Goal: Check status: Check status

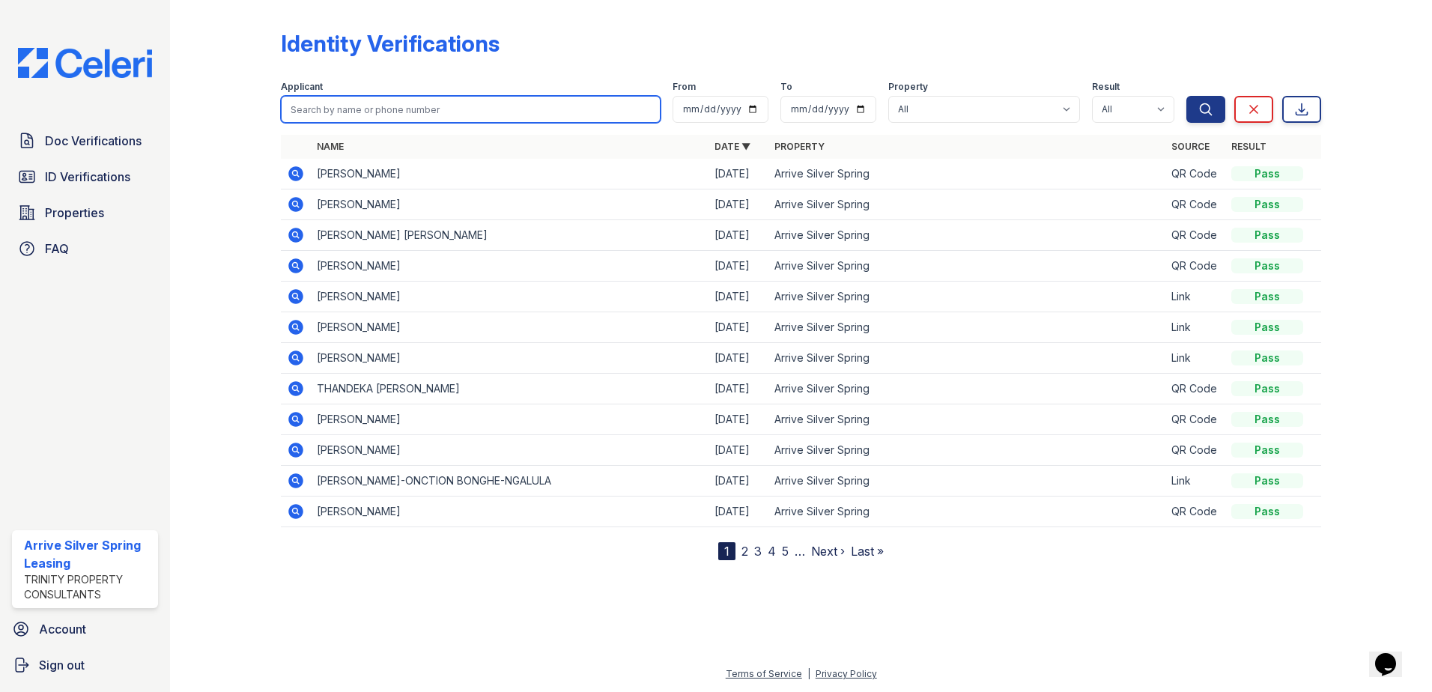
click at [381, 103] on input "search" at bounding box center [471, 109] width 380 height 27
type input "barthenia"
click at [1187, 96] on button "Search" at bounding box center [1206, 109] width 39 height 27
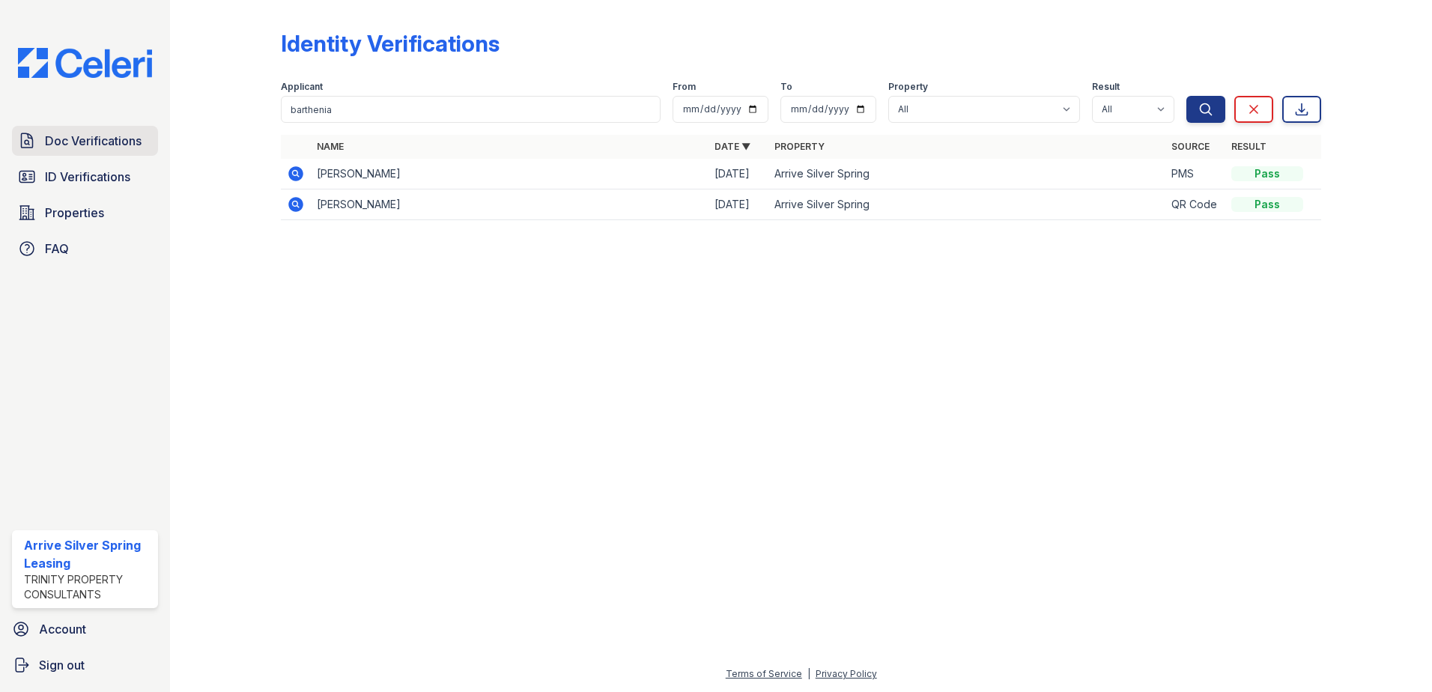
click at [73, 141] on span "Doc Verifications" at bounding box center [93, 141] width 97 height 18
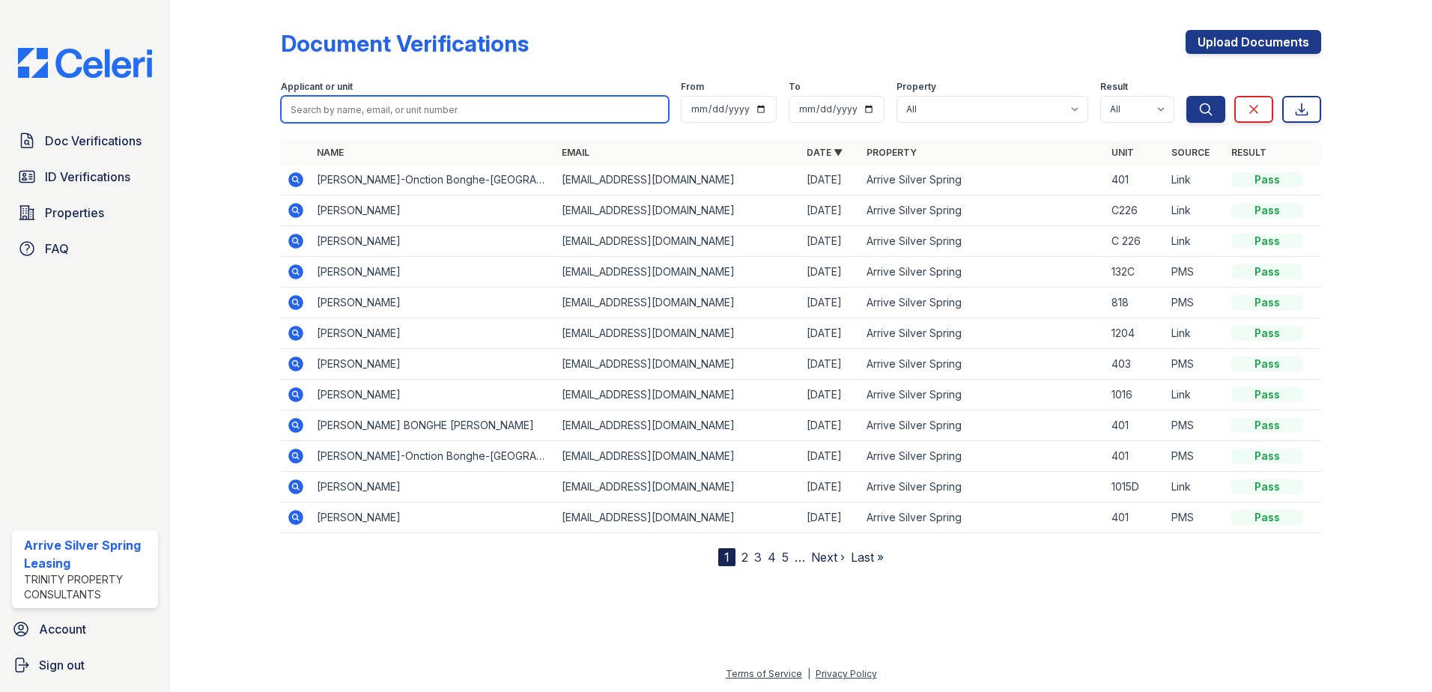
click at [371, 108] on input "search" at bounding box center [475, 109] width 388 height 27
type input "barthenia"
click at [1187, 96] on button "Search" at bounding box center [1206, 109] width 39 height 27
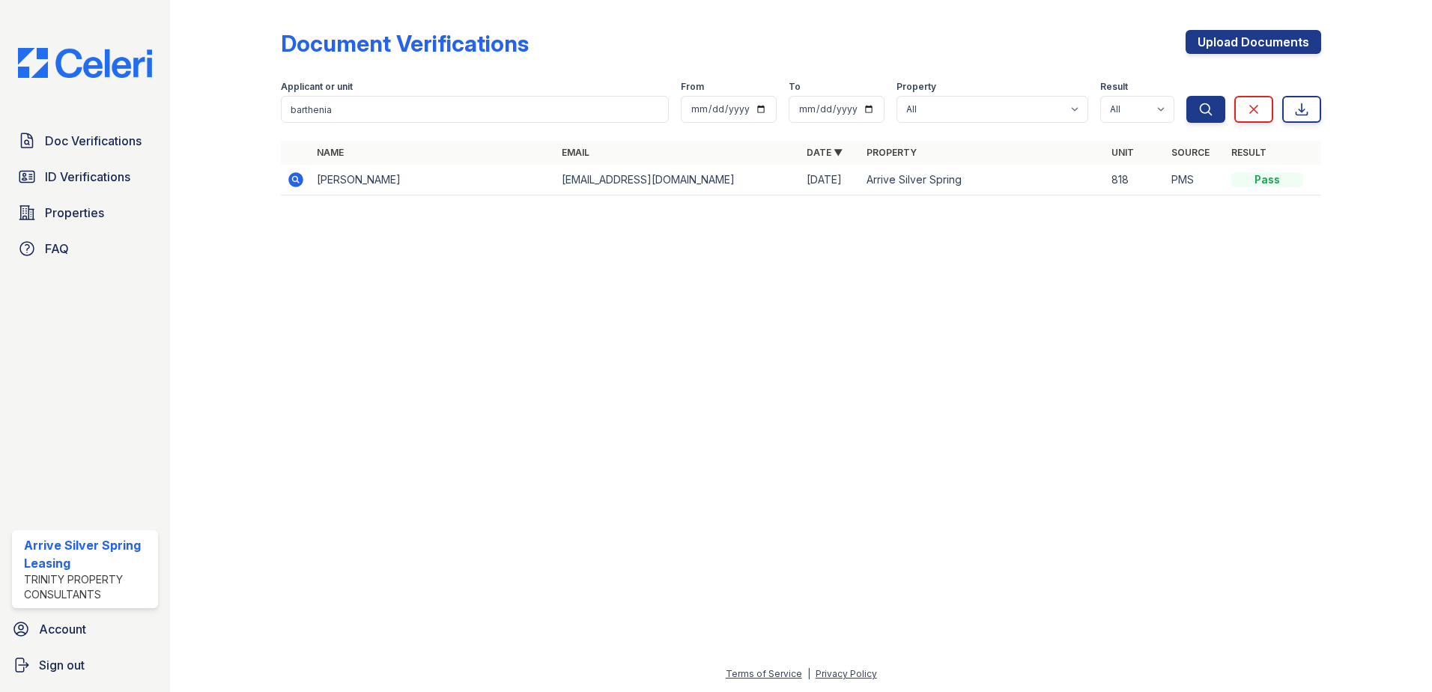
click at [295, 181] on icon at bounding box center [296, 180] width 18 height 18
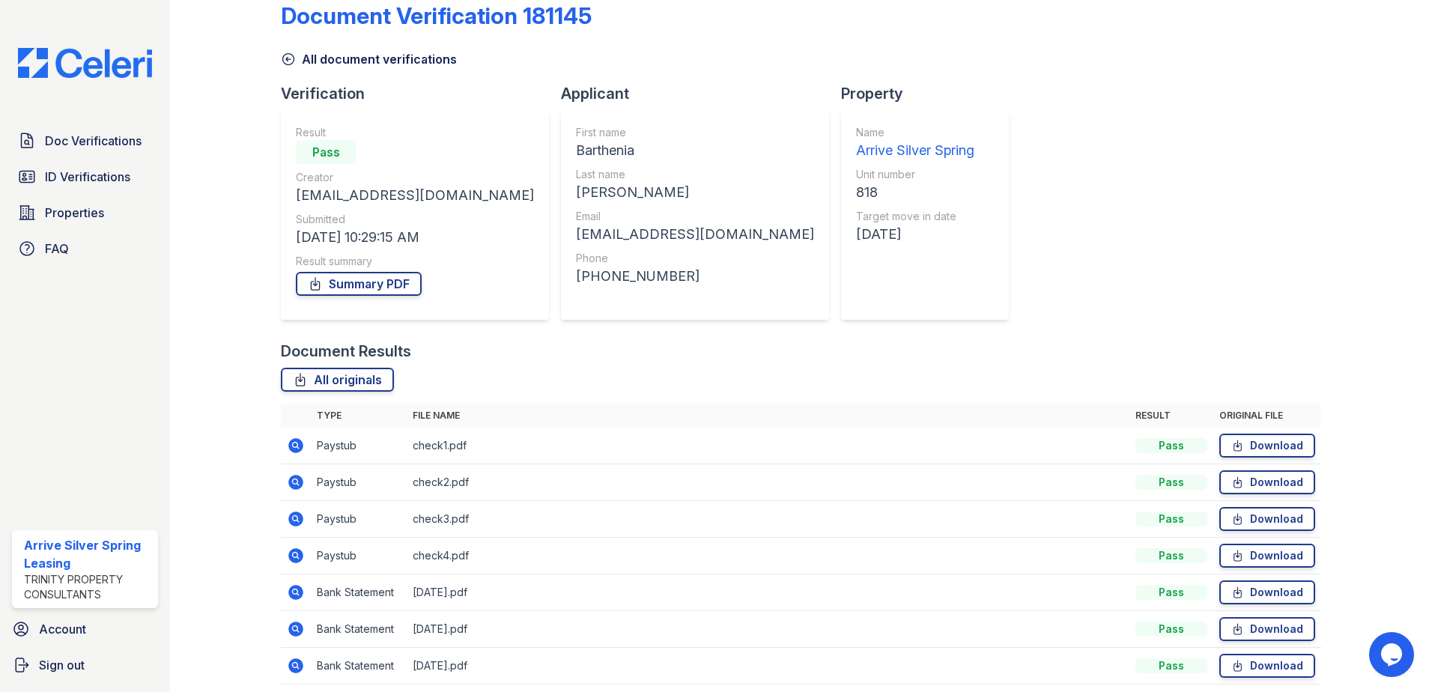
scroll to position [75, 0]
